Goal: Task Accomplishment & Management: Manage account settings

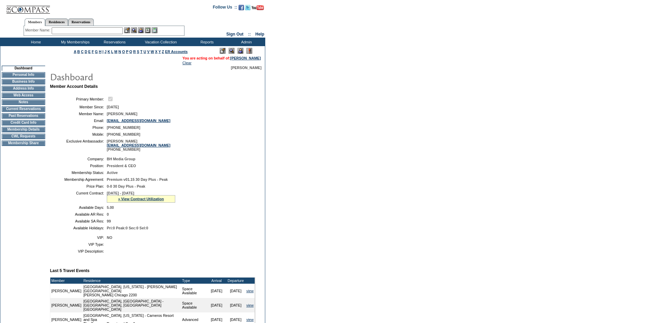
scroll to position [68, 0]
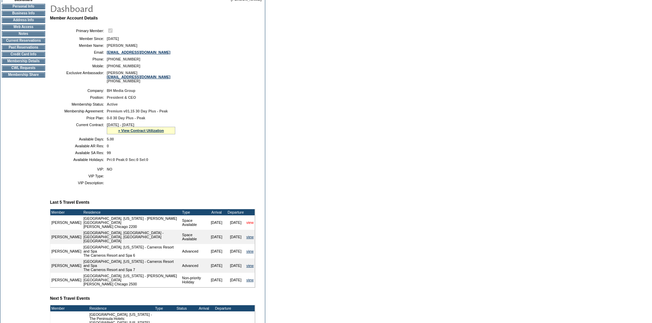
click at [251, 225] on link "view" at bounding box center [249, 223] width 7 height 4
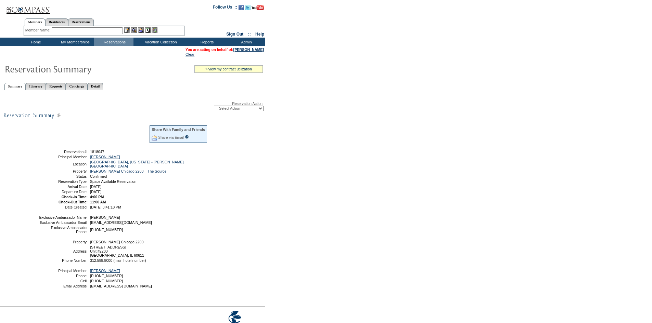
click at [252, 111] on select "-- Select Action -- Modify Reservation Dates Modify Reservation Cost Modify Occ…" at bounding box center [239, 108] width 50 height 5
select select "ChangeCost"
click at [214, 107] on select "-- Select Action -- Modify Reservation Dates Modify Reservation Cost Modify Occ…" at bounding box center [239, 108] width 50 height 5
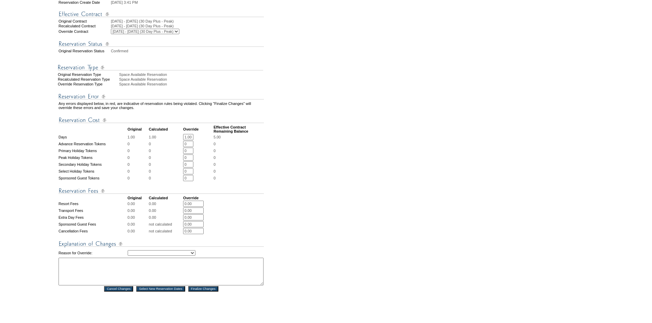
scroll to position [0, 1]
drag, startPoint x: 187, startPoint y: 147, endPoint x: 274, endPoint y: 145, distance: 87.3
click at [273, 146] on form "Follow Us ::" at bounding box center [324, 124] width 649 height 518
type input "0"
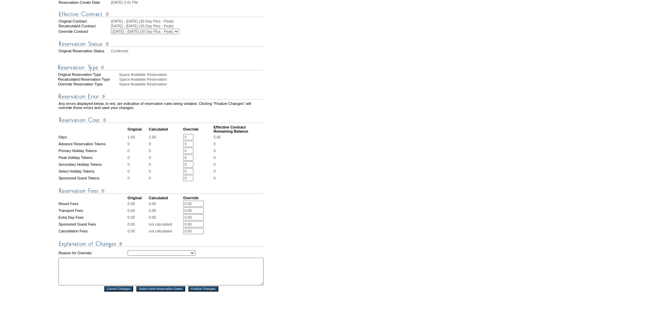
click at [274, 145] on form "Follow Us ::" at bounding box center [324, 124] width 649 height 518
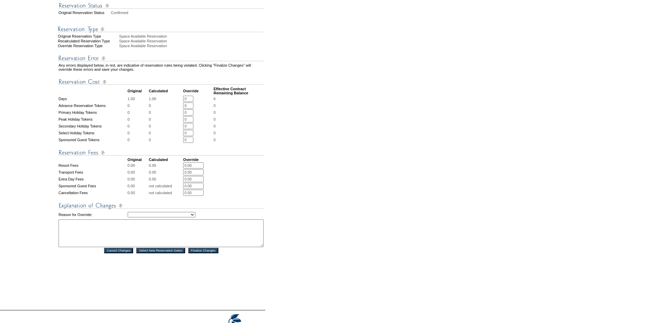
scroll to position [227, 0]
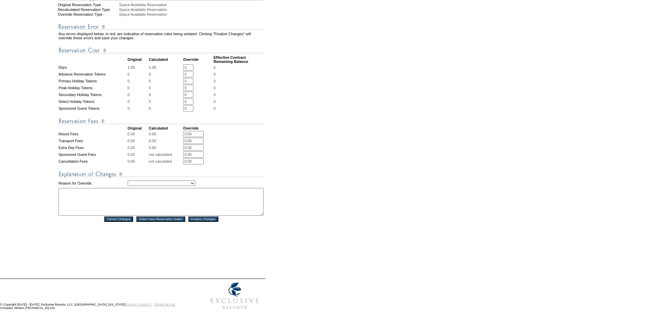
click at [191, 181] on select "Creating Continuous Stay Days Rebooked After Cancellation Editing Occupant Expe…" at bounding box center [162, 183] width 68 height 5
select select "1042"
click at [128, 181] on select "Creating Continuous Stay Days Rebooked After Cancellation Editing Occupant Expe…" at bounding box center [162, 183] width 68 height 5
click at [189, 193] on textarea at bounding box center [160, 202] width 205 height 28
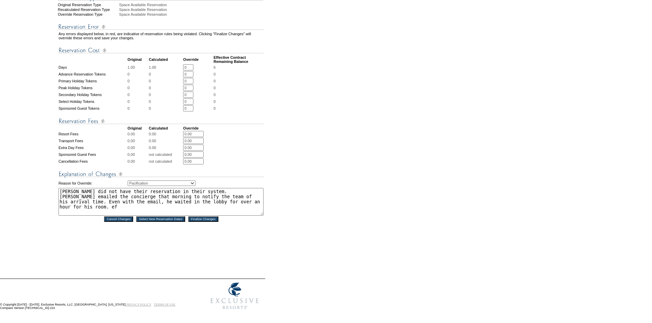
type textarea "[PERSON_NAME] did not have their reservation in their system. [PERSON_NAME] ema…"
click at [210, 217] on input "Finalize Changes" at bounding box center [203, 219] width 30 height 5
